Goal: Communication & Community: Ask a question

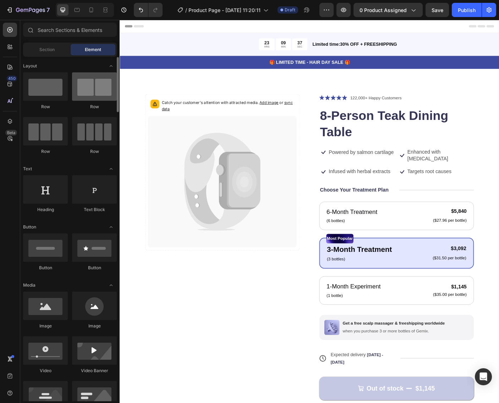
scroll to position [21, 0]
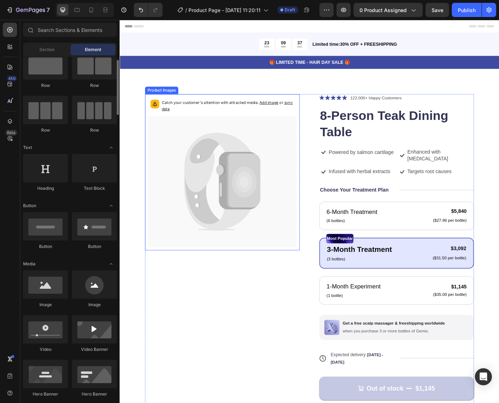
click at [227, 147] on icon at bounding box center [230, 180] width 76 height 67
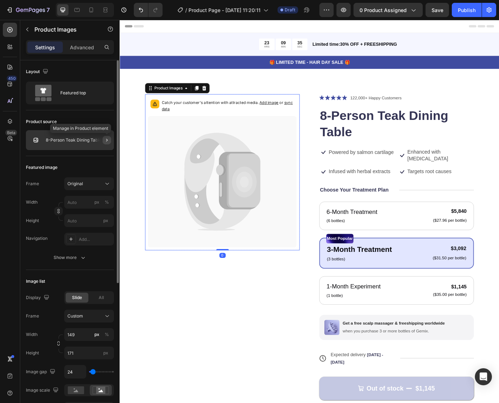
click at [105, 139] on icon "button" at bounding box center [107, 140] width 6 height 6
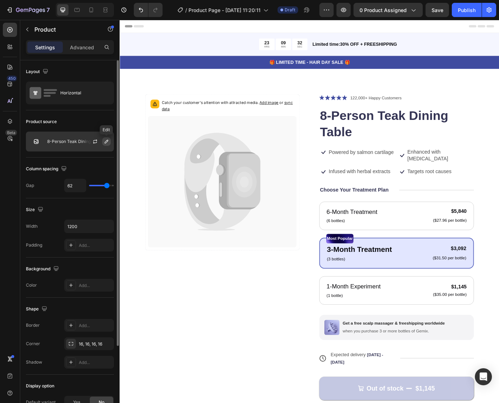
click at [105, 142] on icon "button" at bounding box center [107, 142] width 4 height 4
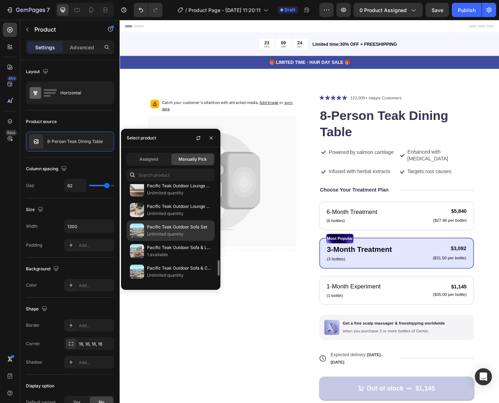
scroll to position [504, 0]
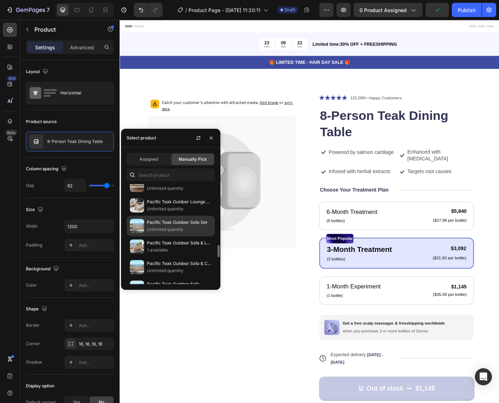
click at [160, 223] on p "Pacific Teak Outdoor Sofa Set" at bounding box center [179, 222] width 65 height 7
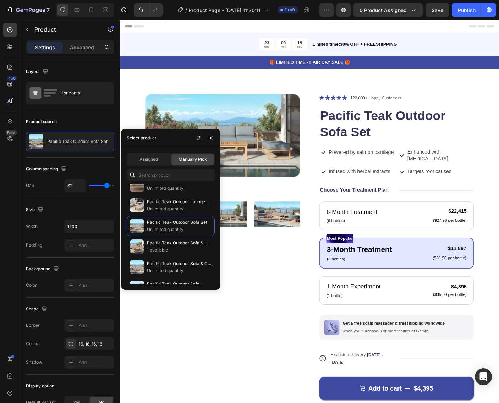
click at [336, 216] on div "Product Images Icon Icon Icon Icon Icon Icon List 122,000+ Happy Customers Text…" at bounding box center [332, 286] width 369 height 367
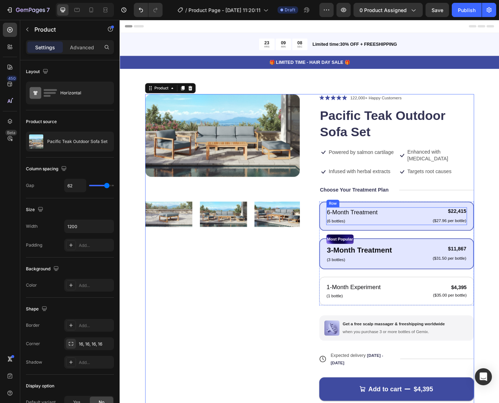
click at [472, 243] on div "$22,415 Product Price Product Price ($27.96 per bottle) Text Block Row" at bounding box center [489, 240] width 39 height 20
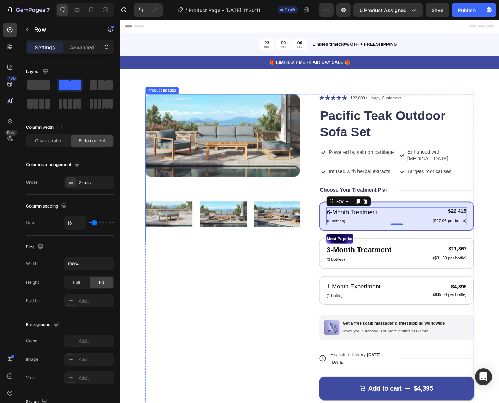
click at [226, 152] on img at bounding box center [235, 149] width 174 height 93
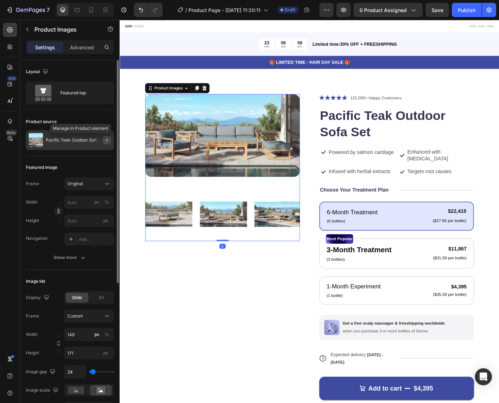
click at [107, 140] on icon "button" at bounding box center [107, 140] width 6 height 6
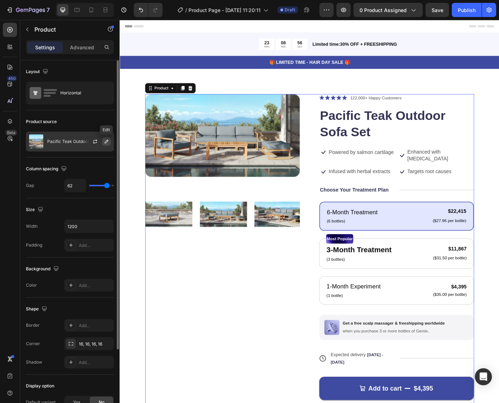
click at [104, 141] on icon "button" at bounding box center [107, 142] width 6 height 6
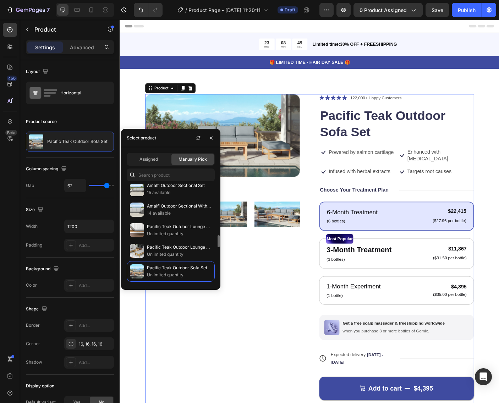
scroll to position [459, 0]
click at [181, 213] on p "14 available" at bounding box center [179, 212] width 65 height 7
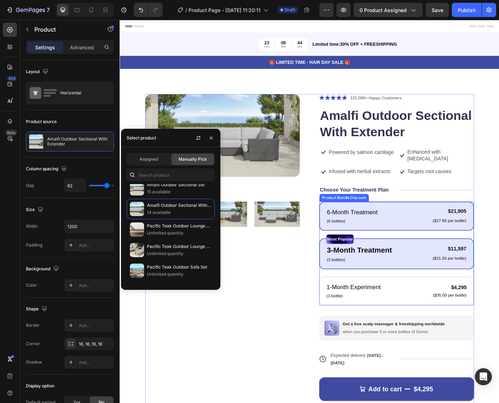
click at [414, 243] on div "6-Month Treatment Text Block (6 bottles) Text Block $21,905 Product Price Produ…" at bounding box center [431, 240] width 174 height 33
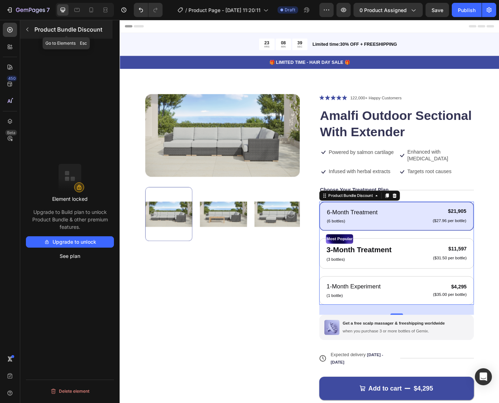
click at [28, 27] on icon "button" at bounding box center [27, 30] width 6 height 6
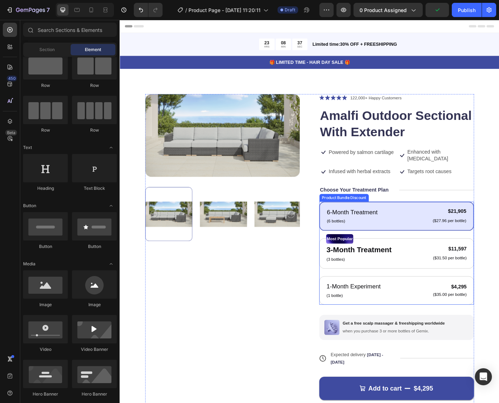
click at [428, 241] on div "6-Month Treatment Text Block (6 bottles) Text Block $21,905 Product Price Produ…" at bounding box center [431, 240] width 158 height 20
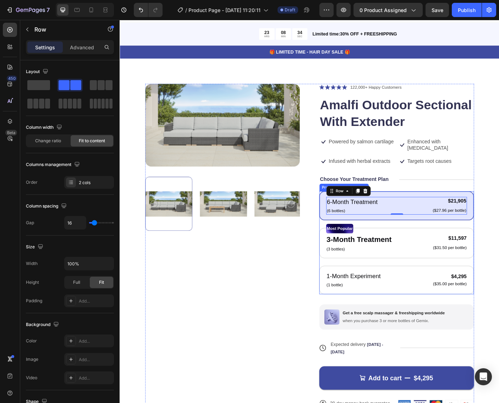
scroll to position [13, 0]
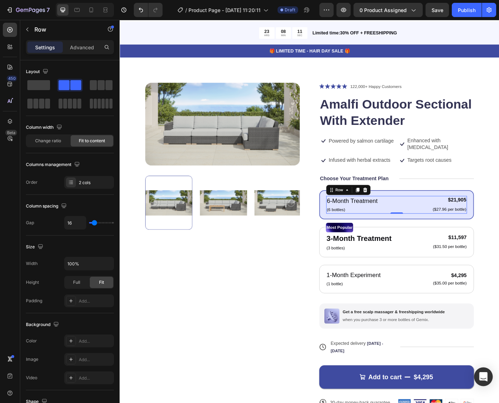
click at [489, 382] on div "Open Intercom Messenger" at bounding box center [483, 377] width 19 height 19
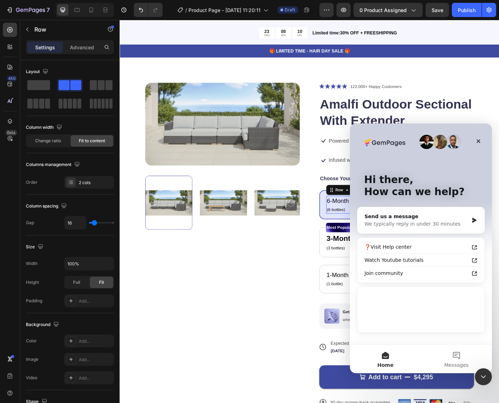
scroll to position [0, 0]
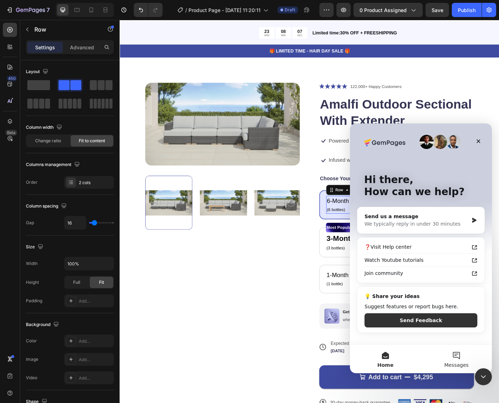
click at [457, 355] on button "Messages" at bounding box center [456, 359] width 71 height 28
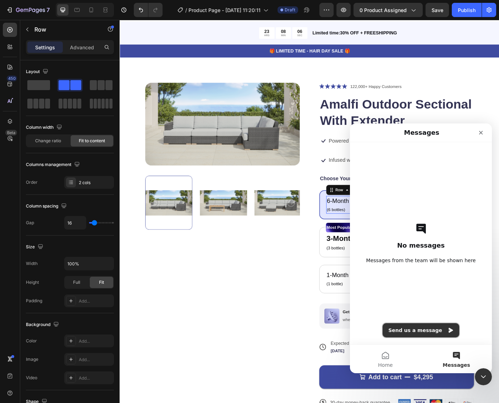
click at [430, 329] on button "Send us a message" at bounding box center [421, 330] width 77 height 14
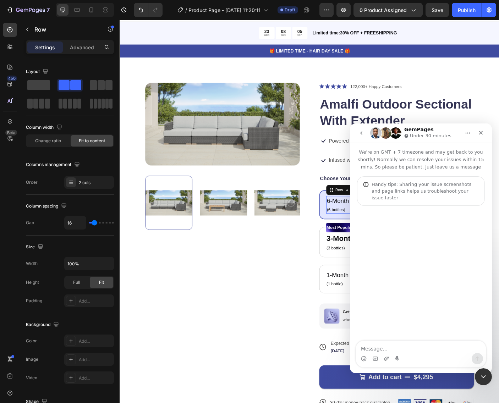
click at [410, 347] on textarea "Message…" at bounding box center [421, 347] width 130 height 12
type textarea "Can the "bundle options" on the vitamin page apply to different variants of a p…"
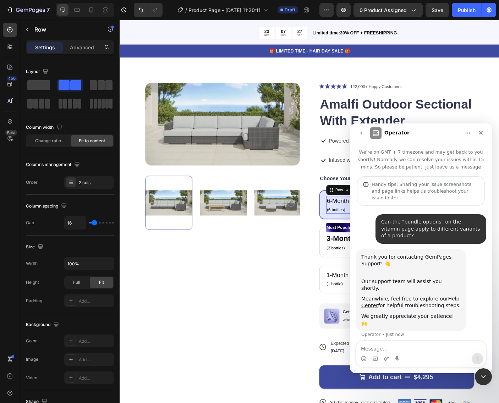
click at [434, 354] on div "Intercom messenger" at bounding box center [421, 358] width 130 height 11
click at [364, 135] on icon "go back" at bounding box center [362, 133] width 6 height 6
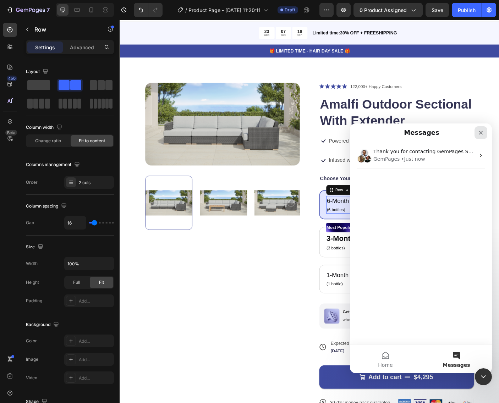
click at [480, 136] on div "Close" at bounding box center [481, 132] width 13 height 13
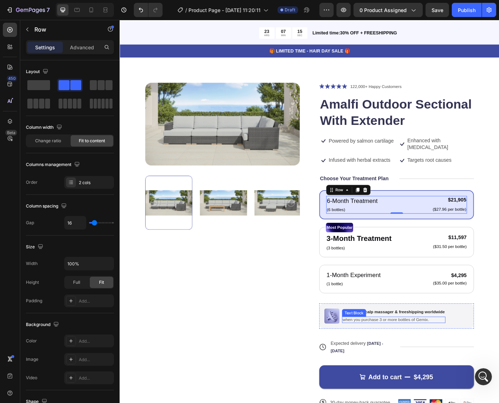
click at [483, 354] on p "when you purchase 3 or more bottles of Gemix." at bounding box center [427, 357] width 115 height 6
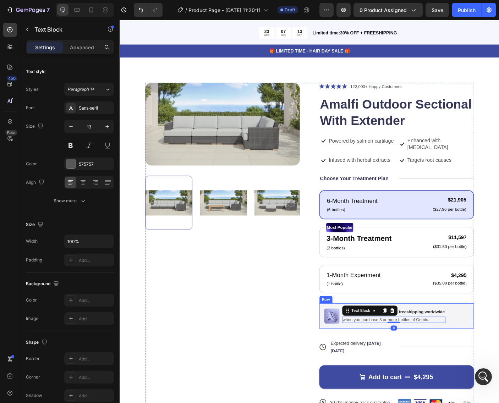
click at [494, 339] on div "Image Get a free scalp massager & freeshipping worldwide Text Block when you pu…" at bounding box center [431, 352] width 174 height 28
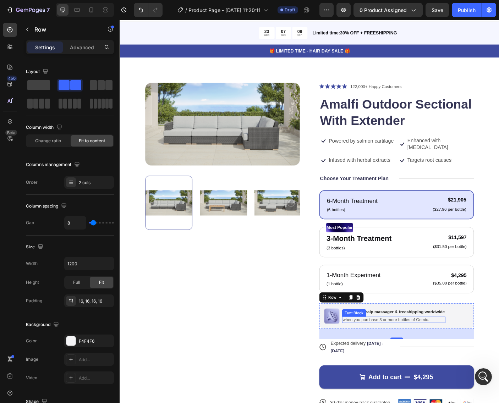
click at [481, 354] on p "when you purchase 3 or more bottles of Gemix." at bounding box center [427, 357] width 115 height 6
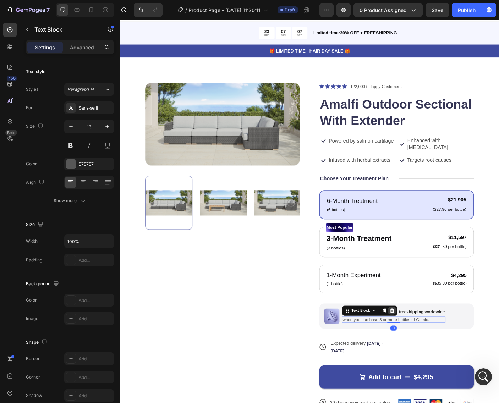
click at [427, 344] on icon at bounding box center [426, 347] width 6 height 6
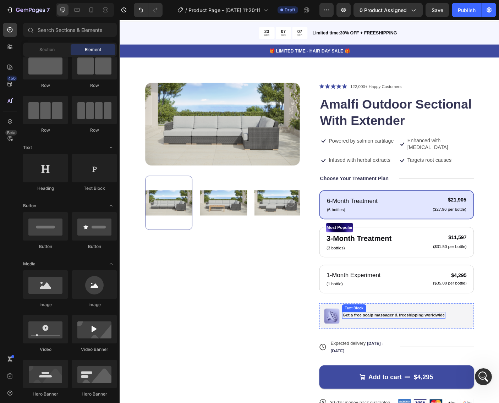
click at [413, 349] on p "Get a free scalp massager & freeshipping worldwide" at bounding box center [427, 352] width 115 height 6
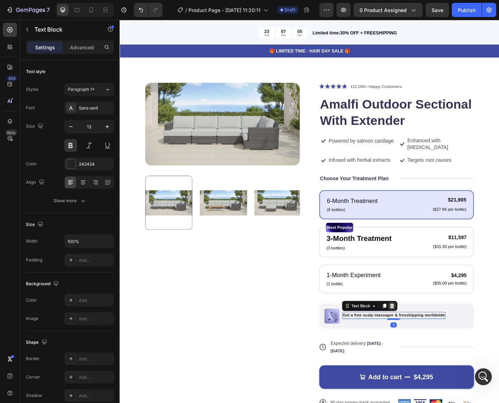
click at [428, 338] on icon at bounding box center [426, 341] width 6 height 6
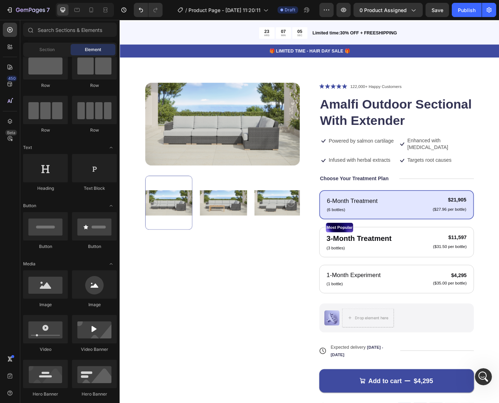
click at [456, 343] on div "Image Drop element here Row" at bounding box center [431, 354] width 174 height 33
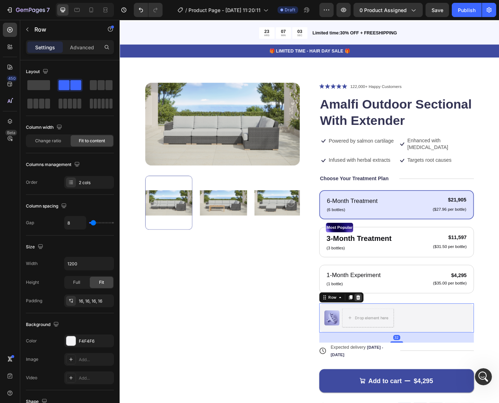
click at [387, 329] on icon at bounding box center [387, 331] width 5 height 5
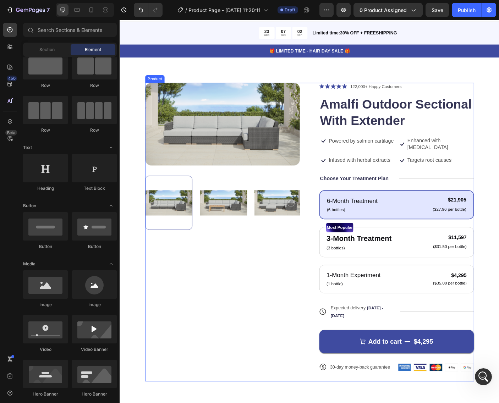
scroll to position [18, 0]
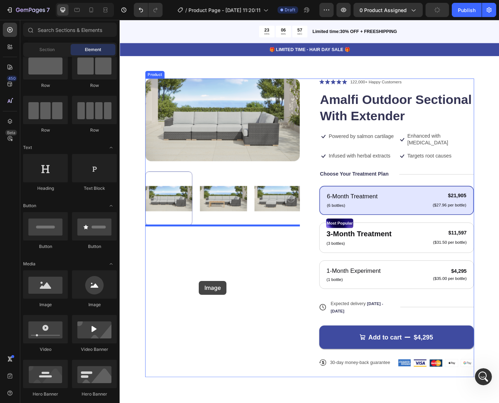
drag, startPoint x: 200, startPoint y: 304, endPoint x: 208, endPoint y: 313, distance: 12.6
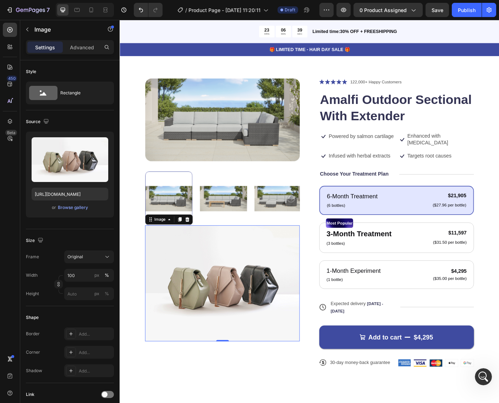
click at [303, 297] on img at bounding box center [235, 316] width 174 height 130
click at [196, 242] on icon at bounding box center [195, 244] width 6 height 6
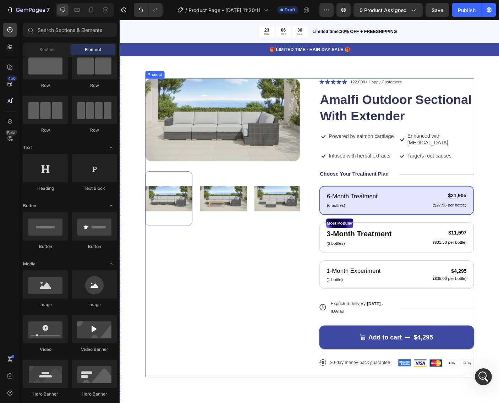
click at [198, 294] on div "Product Images" at bounding box center [235, 254] width 174 height 336
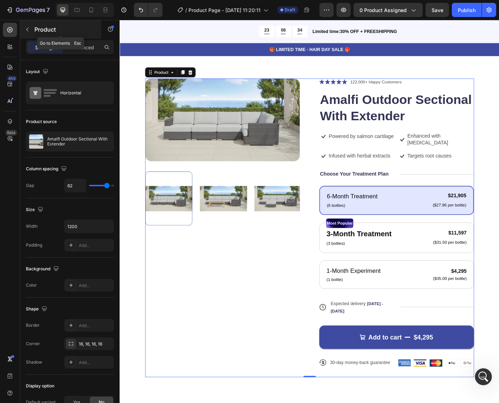
click at [27, 32] on icon "button" at bounding box center [27, 30] width 6 height 6
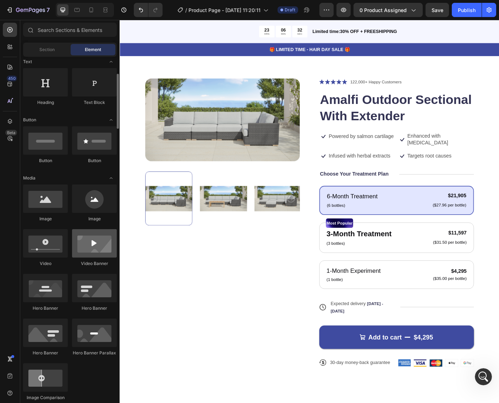
scroll to position [108, 0]
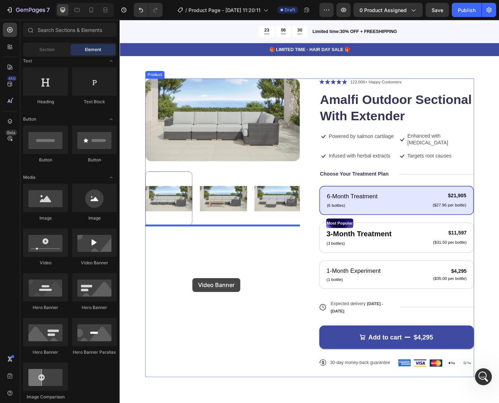
drag, startPoint x: 207, startPoint y: 269, endPoint x: 202, endPoint y: 310, distance: 41.5
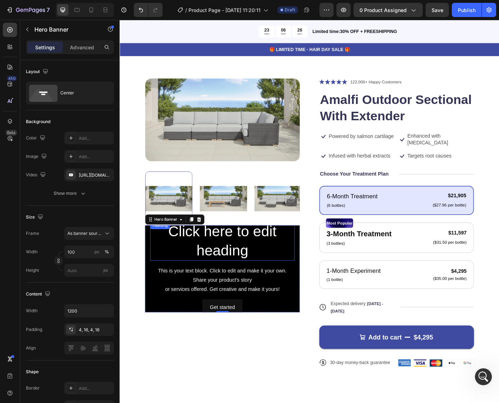
click at [221, 279] on h2 "Click here to edit heading" at bounding box center [235, 268] width 162 height 44
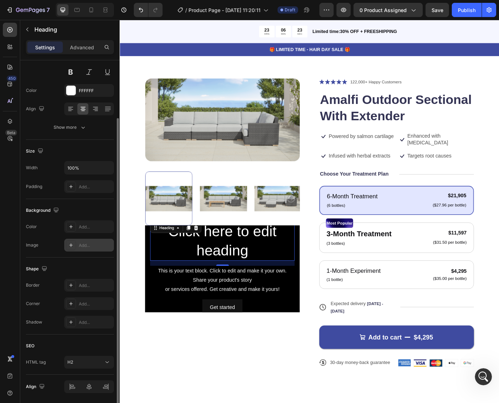
scroll to position [98, 0]
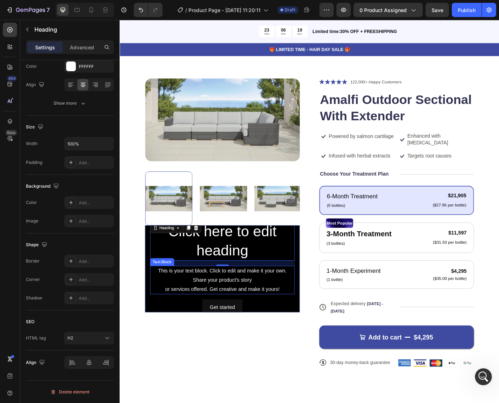
click at [314, 313] on div "This is your text block. Click to edit and make it your own. Share your product…" at bounding box center [235, 312] width 162 height 32
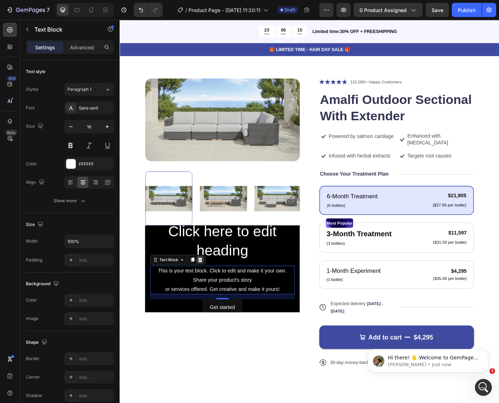
scroll to position [0, 0]
click at [212, 291] on icon at bounding box center [210, 290] width 6 height 6
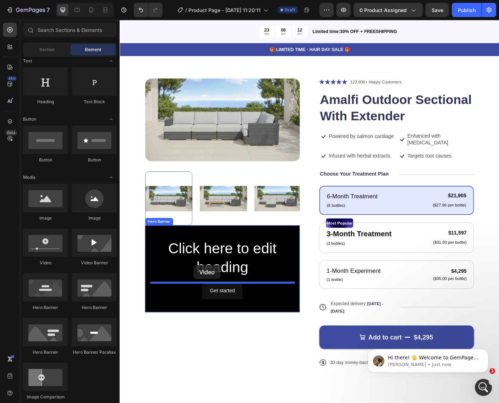
drag, startPoint x: 173, startPoint y: 271, endPoint x: 203, endPoint y: 295, distance: 38.6
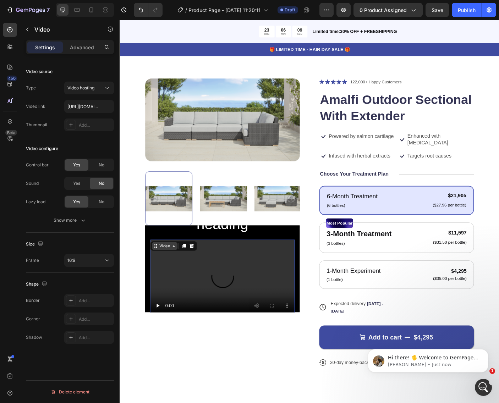
click at [170, 274] on div "Video" at bounding box center [170, 274] width 15 height 6
click at [161, 276] on icon at bounding box center [160, 274] width 6 height 6
click at [456, 361] on p "Hi there! 🖐️ Welcome to GemPages Customer Support! It's [PERSON_NAME] on the co…" at bounding box center [434, 358] width 92 height 7
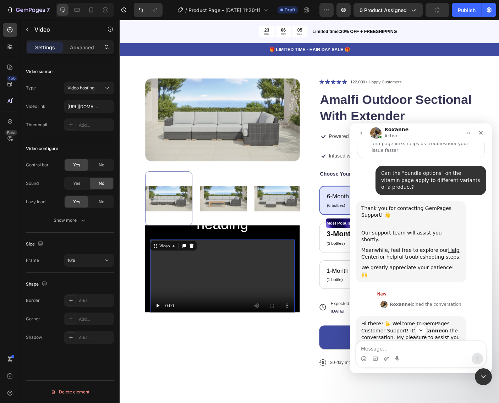
scroll to position [61, 0]
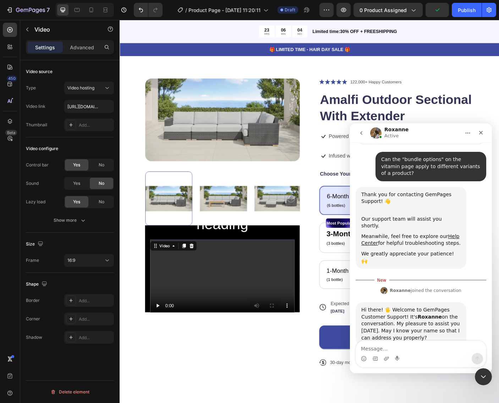
click at [425, 352] on textarea "Message…" at bounding box center [421, 347] width 130 height 12
type textarea "[PERSON_NAME]"
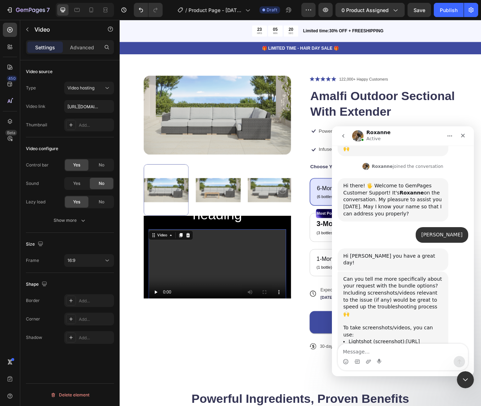
scroll to position [178, 0]
click at [383, 356] on div "Intercom messenger" at bounding box center [403, 361] width 130 height 11
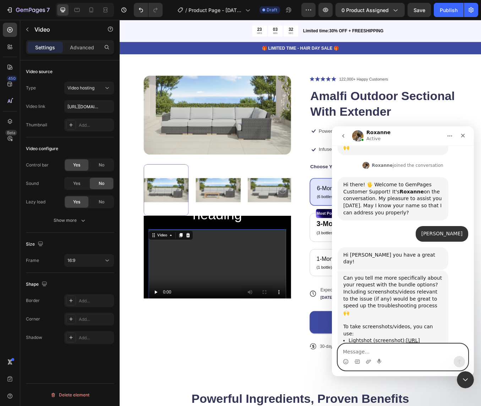
click at [385, 354] on textarea "Message…" at bounding box center [403, 350] width 130 height 12
type textarea "yes on sec"
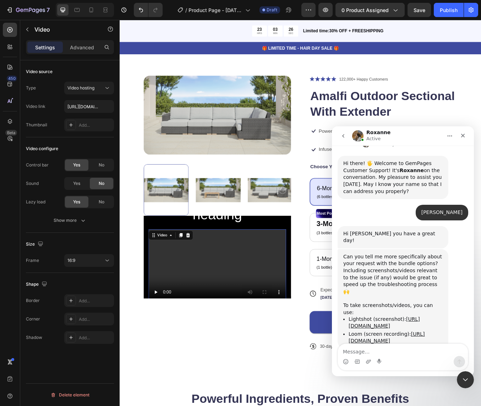
click at [340, 136] on button "go back" at bounding box center [343, 135] width 13 height 13
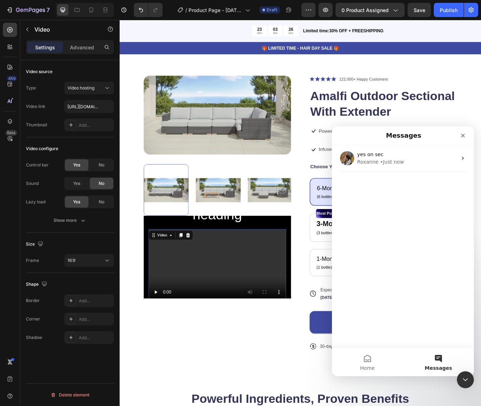
scroll to position [0, 0]
click at [465, 138] on icon "Close" at bounding box center [463, 136] width 6 height 6
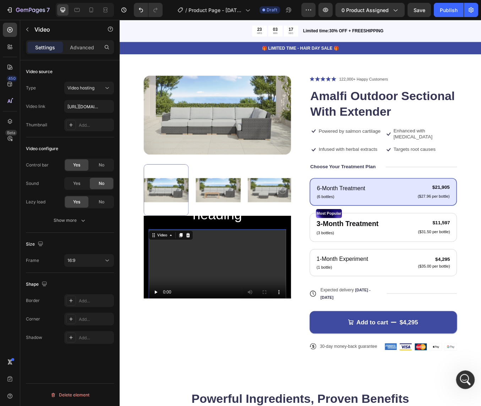
click at [467, 378] on icon "Open Intercom Messenger" at bounding box center [465, 379] width 12 height 12
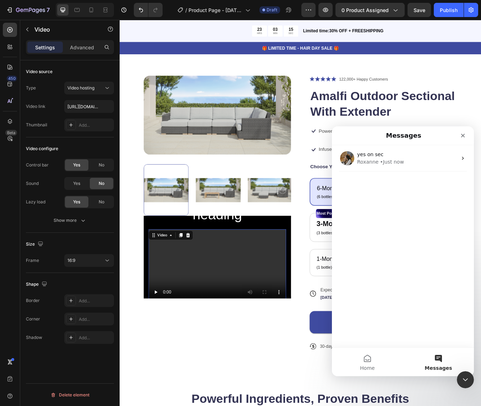
click at [437, 360] on button "Messages" at bounding box center [438, 362] width 71 height 28
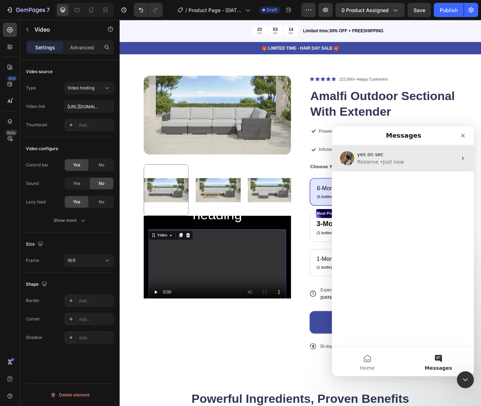
click at [359, 160] on div "Roxanne" at bounding box center [367, 161] width 21 height 7
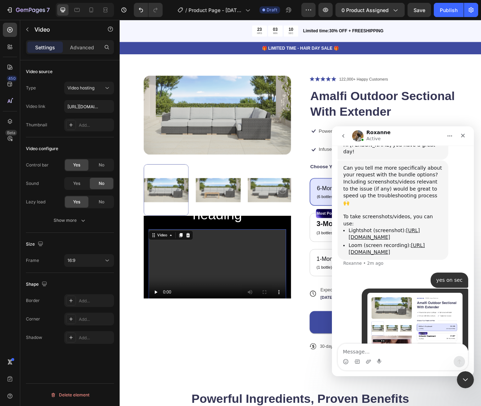
scroll to position [289, 0]
click at [424, 355] on textarea "Message…" at bounding box center [403, 350] width 130 height 12
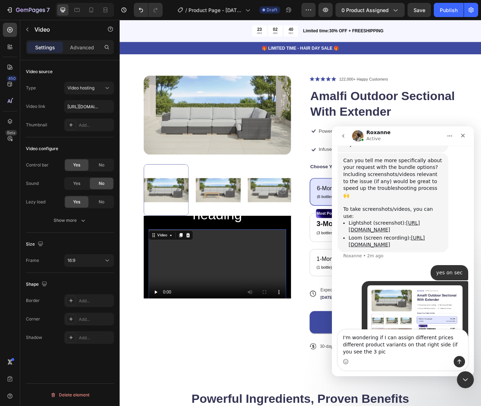
scroll to position [304, 0]
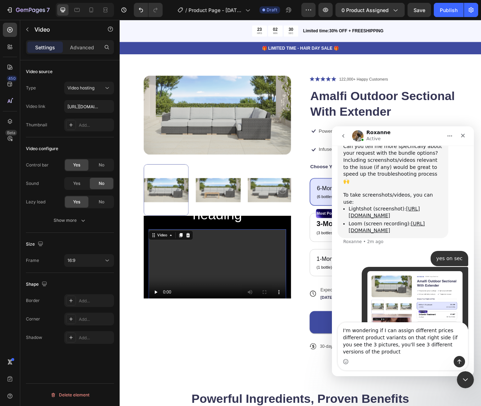
type textarea "I'm wondering if I can assign different prices different product variants on th…"
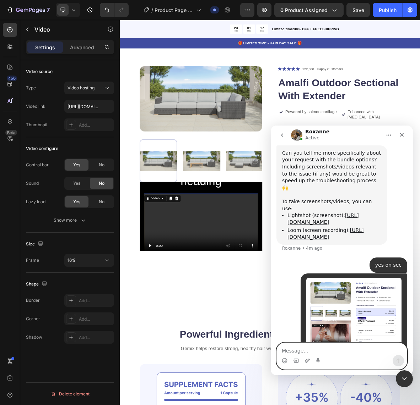
scroll to position [326, 0]
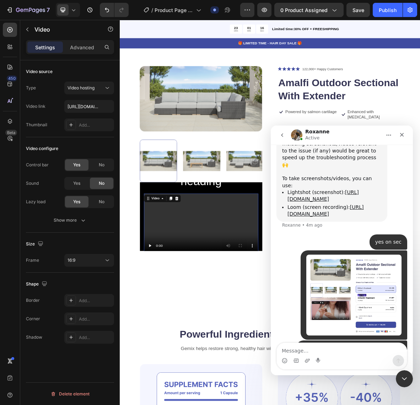
click at [320, 343] on div "I'm wondering if I can assign different prices different product variants on th…" at bounding box center [341, 367] width 131 height 52
click at [320, 348] on textarea "Message…" at bounding box center [342, 349] width 130 height 12
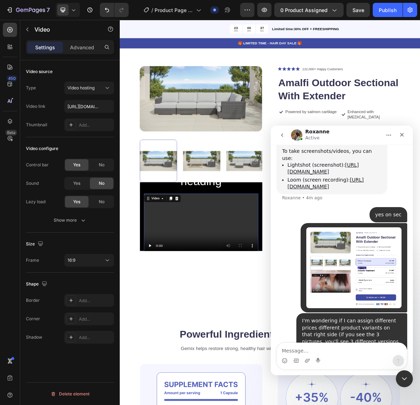
click at [248, 282] on video at bounding box center [235, 312] width 162 height 91
click at [402, 137] on icon "Close" at bounding box center [402, 135] width 6 height 6
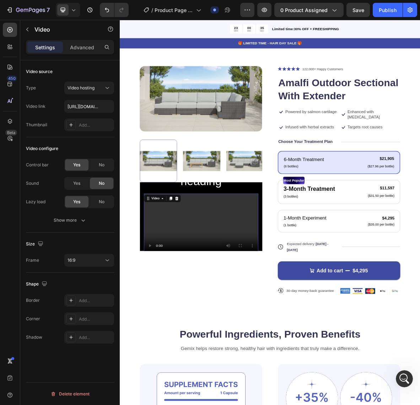
click at [249, 313] on video at bounding box center [235, 312] width 162 height 91
click at [188, 293] on video at bounding box center [235, 312] width 162 height 91
click at [93, 87] on span "Video hosting" at bounding box center [80, 87] width 27 height 5
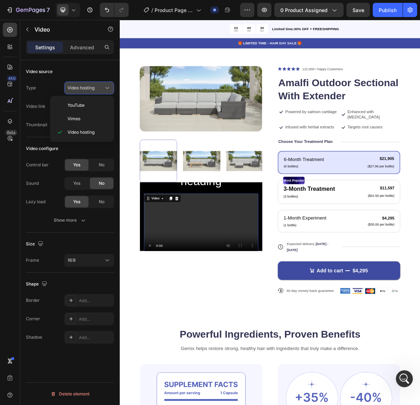
click at [93, 87] on span "Video hosting" at bounding box center [80, 87] width 27 height 5
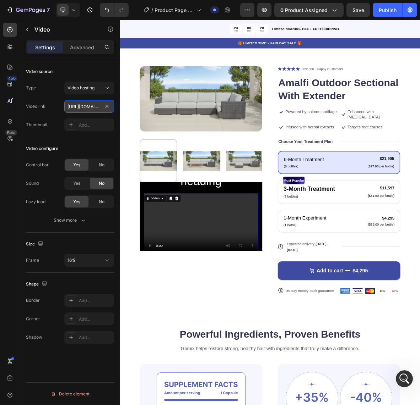
click at [97, 111] on input "[URL][DOMAIN_NAME]" at bounding box center [89, 106] width 50 height 13
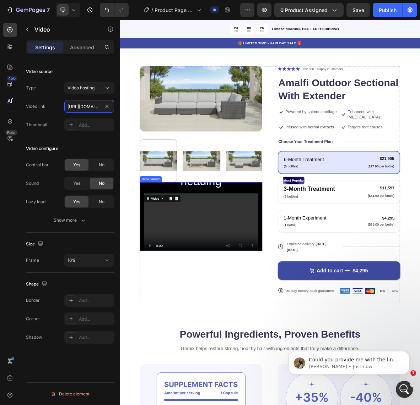
scroll to position [355, 0]
click at [205, 276] on div "Video" at bounding box center [180, 273] width 53 height 11
click at [202, 275] on icon at bounding box center [200, 273] width 5 height 5
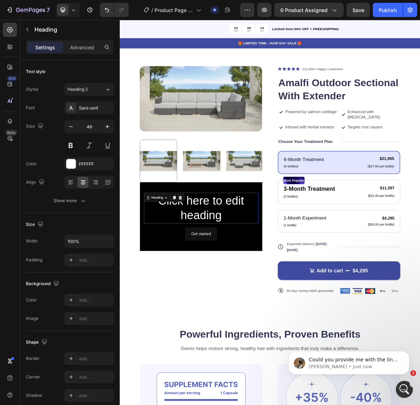
click at [200, 275] on div "Click here to edit heading Heading 0" at bounding box center [235, 288] width 162 height 44
click at [202, 272] on div at bounding box center [205, 272] width 9 height 9
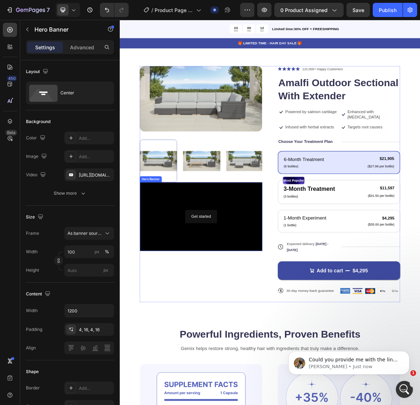
click at [220, 257] on div "Background Image" at bounding box center [235, 300] width 174 height 98
click at [209, 242] on icon at bounding box center [208, 243] width 5 height 5
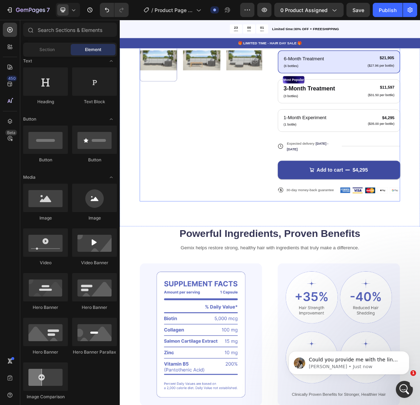
scroll to position [194, 0]
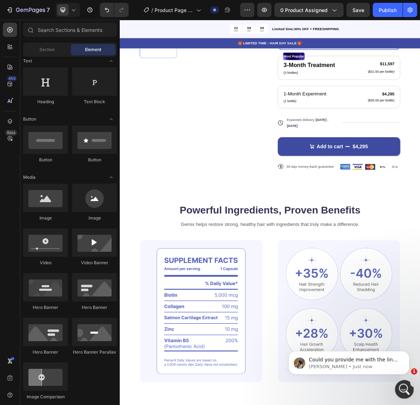
click at [402, 387] on icon "Open Intercom Messenger" at bounding box center [403, 389] width 12 height 12
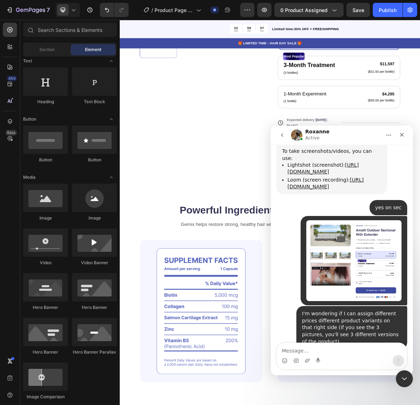
scroll to position [366, 0]
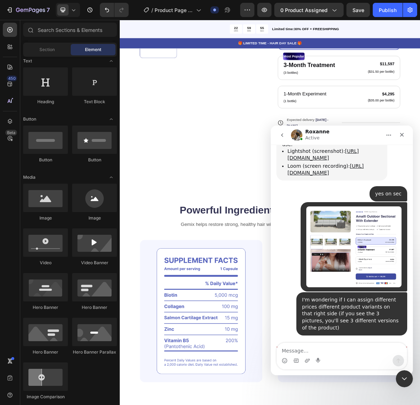
click at [339, 350] on textarea "Message…" at bounding box center [342, 349] width 130 height 12
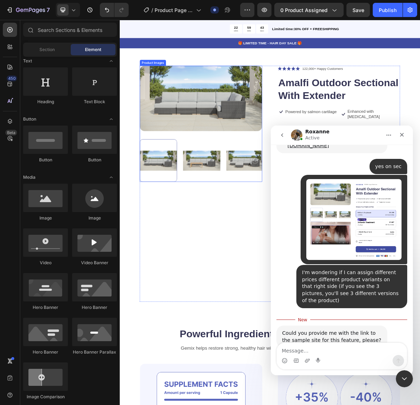
scroll to position [0, 0]
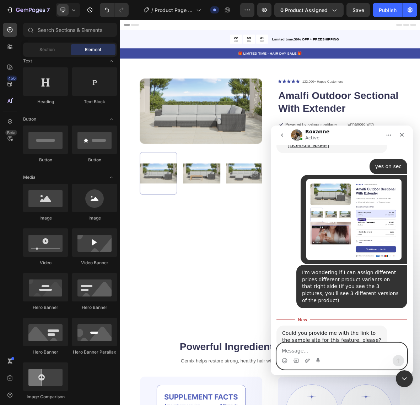
click at [304, 352] on textarea "Message…" at bounding box center [342, 349] width 130 height 12
paste textarea "[URL][DOMAIN_NAME][DOMAIN_NAME]"
type textarea "[URL][DOMAIN_NAME][DOMAIN_NAME]"
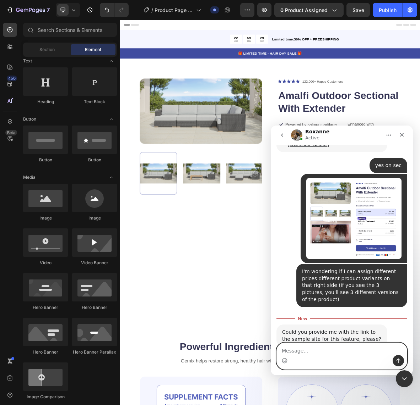
scroll to position [403, 0]
